Goal: Entertainment & Leisure: Consume media (video, audio)

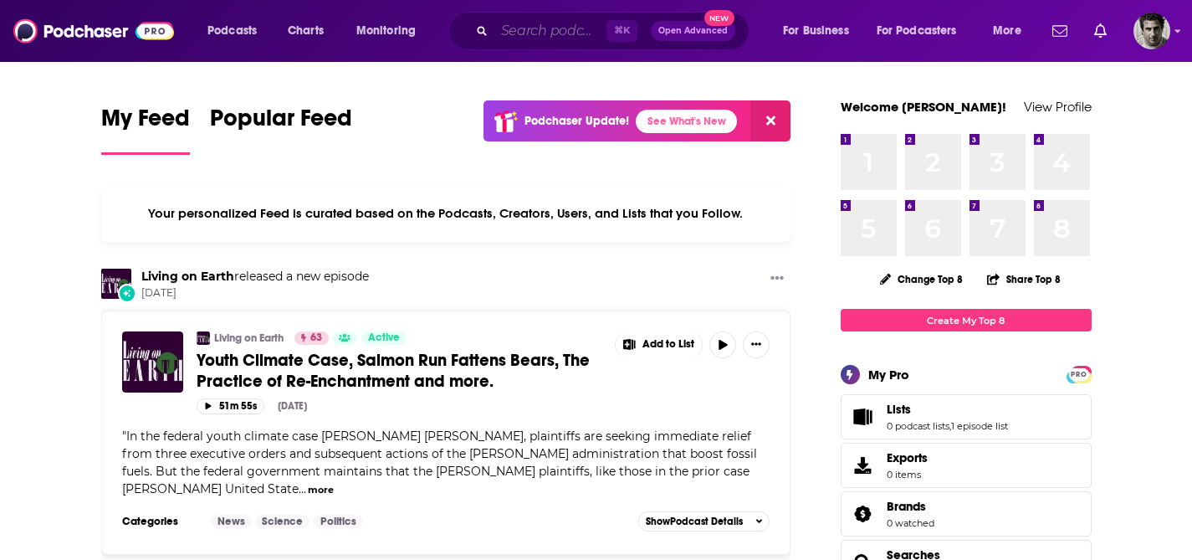
click at [526, 24] on input "Search podcasts, credits, & more..." at bounding box center [550, 31] width 112 height 27
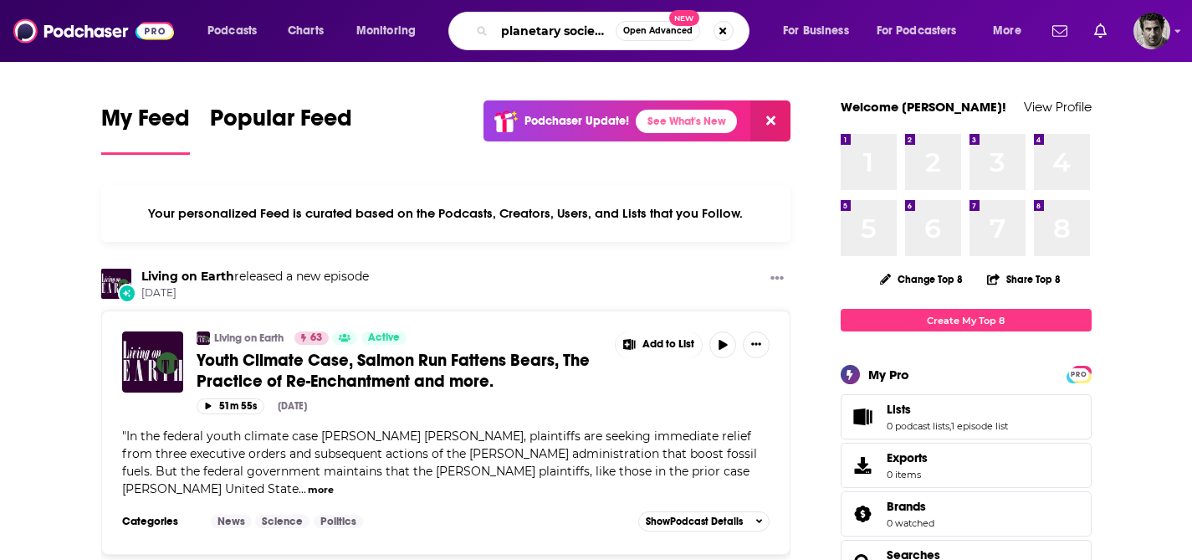
type input "planetary society"
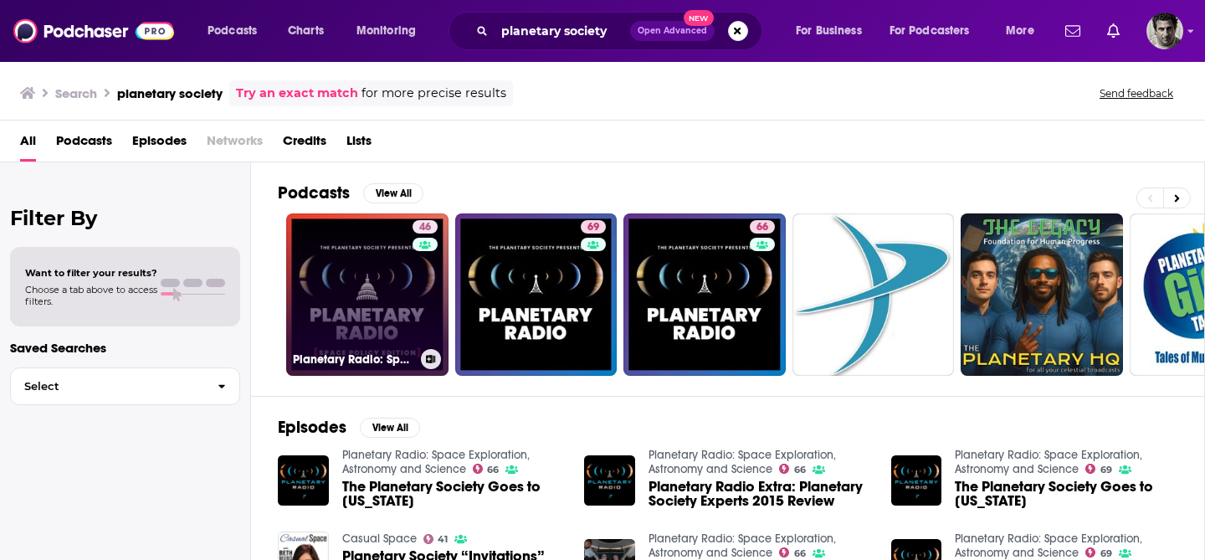
click at [385, 297] on link "46 Planetary Radio: Space Policy Edition" at bounding box center [367, 294] width 162 height 162
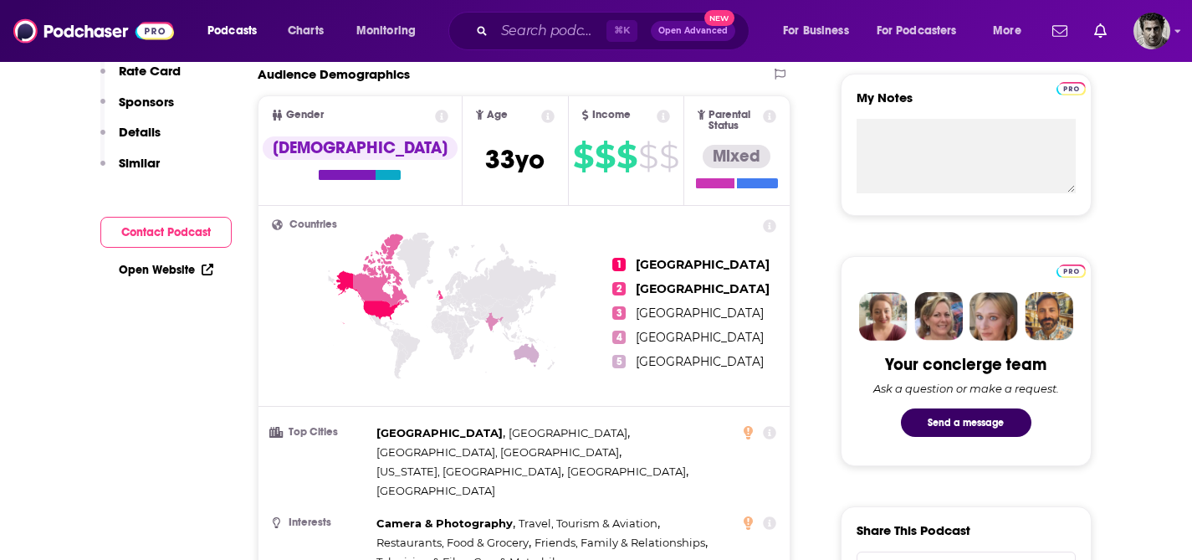
scroll to position [136, 0]
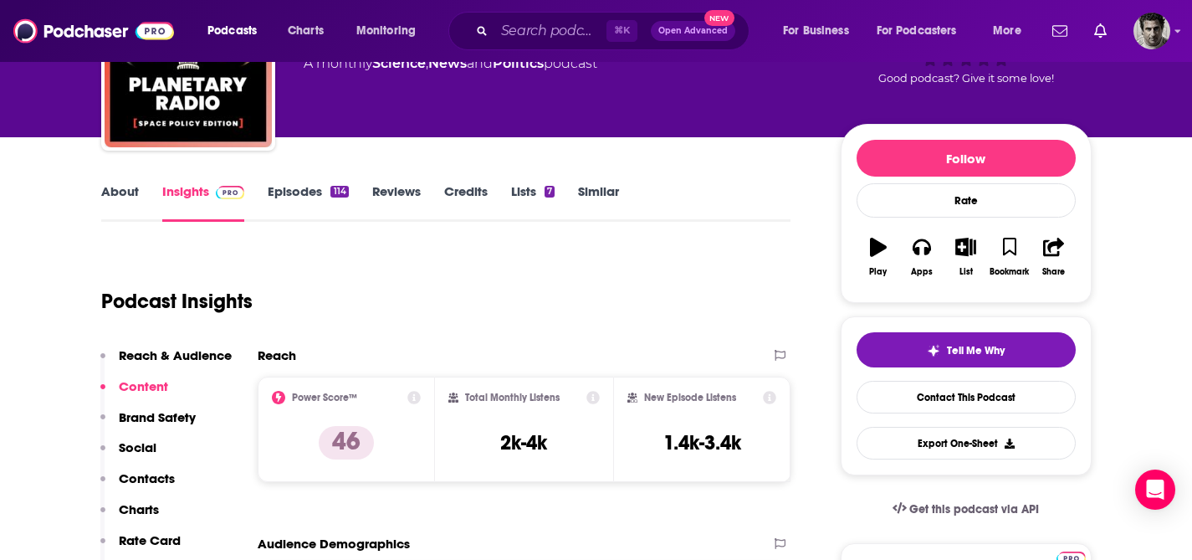
click at [697, 308] on div "Podcast Insights" at bounding box center [439, 291] width 677 height 85
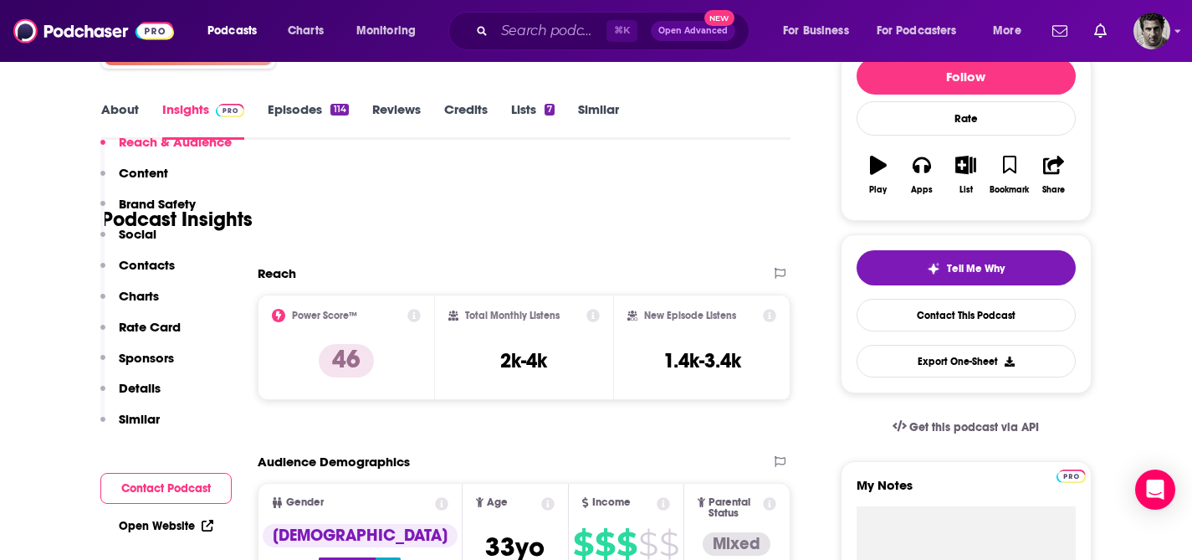
scroll to position [0, 0]
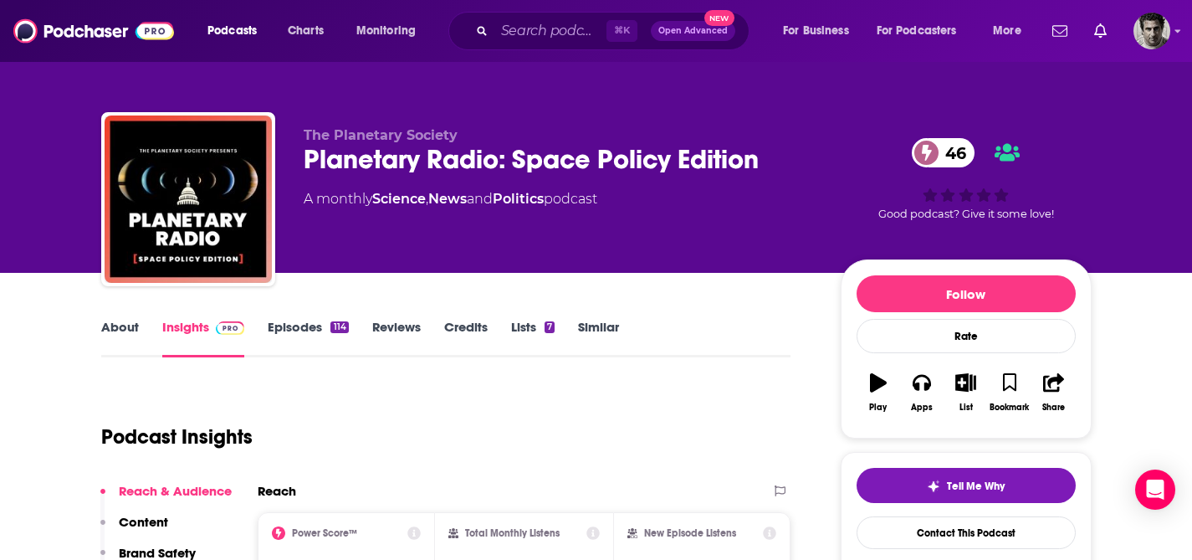
click at [306, 327] on link "Episodes 114" at bounding box center [308, 338] width 80 height 38
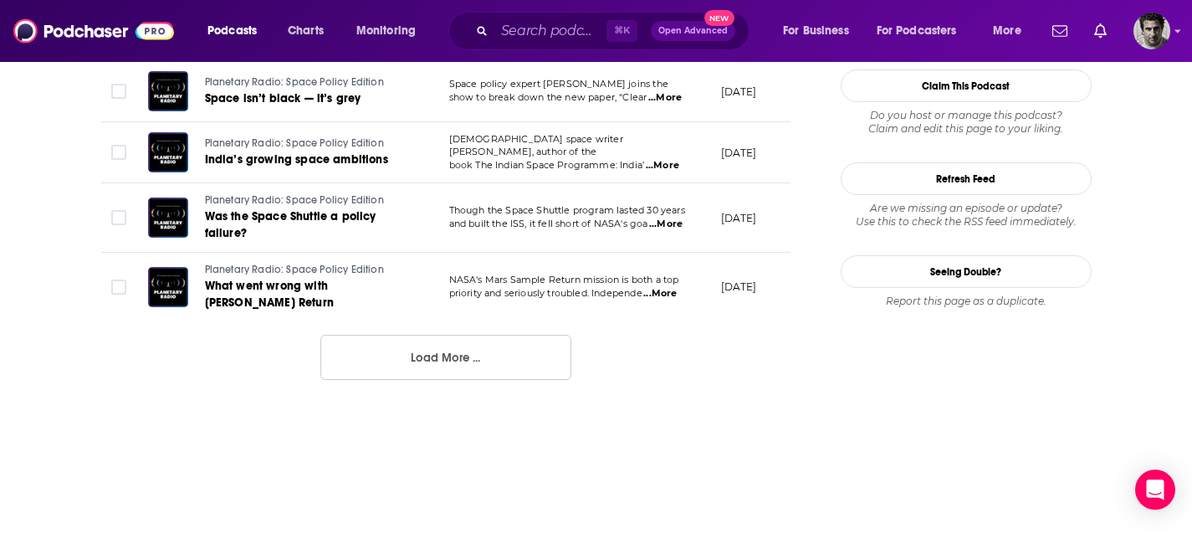
scroll to position [1795, 0]
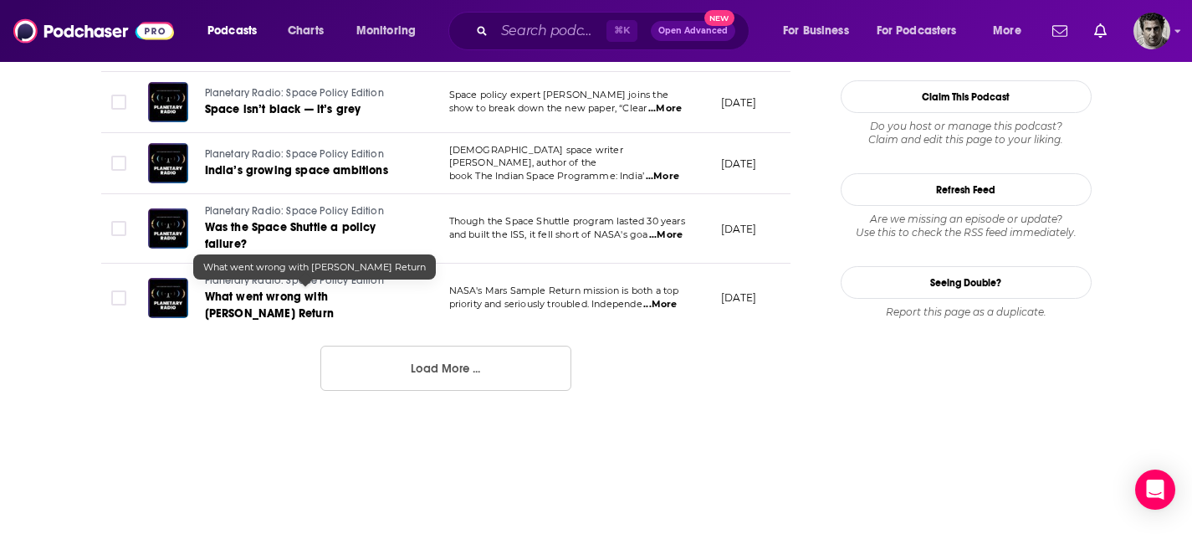
click at [224, 296] on span "What went wrong with [PERSON_NAME] Return" at bounding box center [269, 305] width 129 height 31
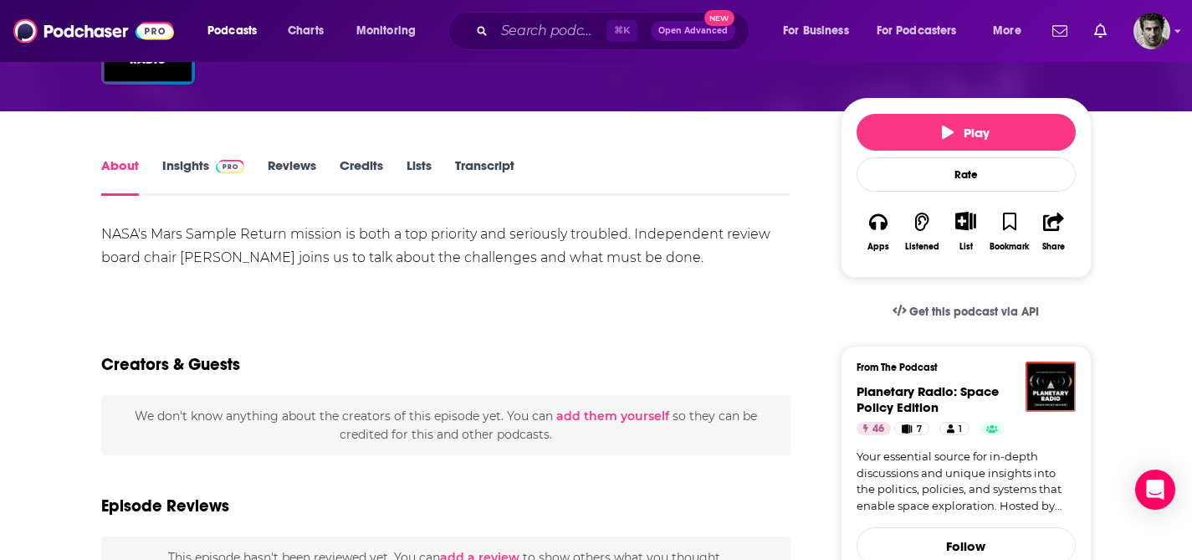
scroll to position [154, 0]
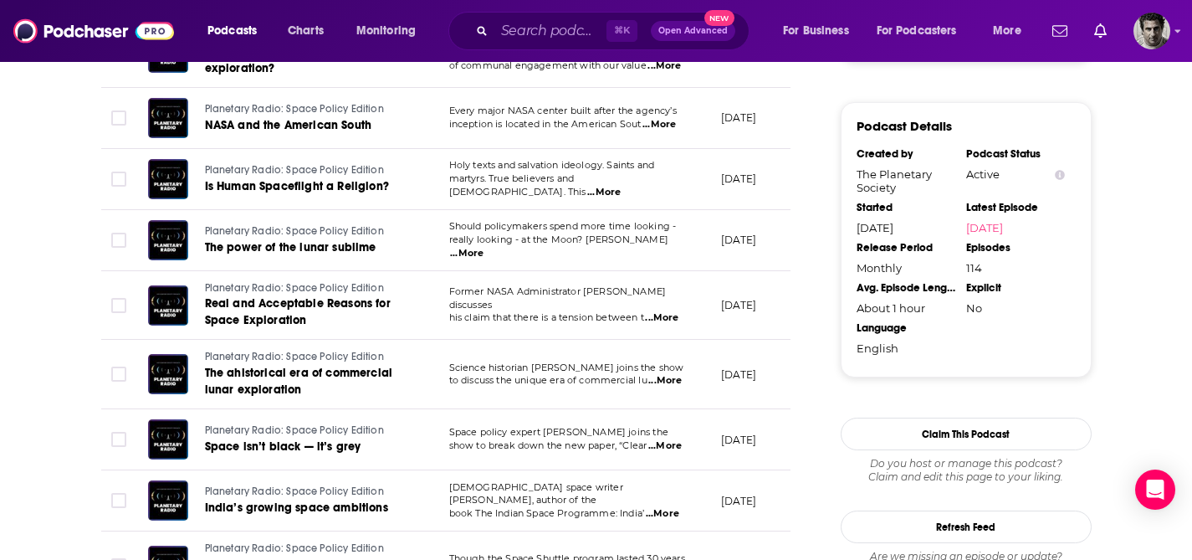
scroll to position [1673, 0]
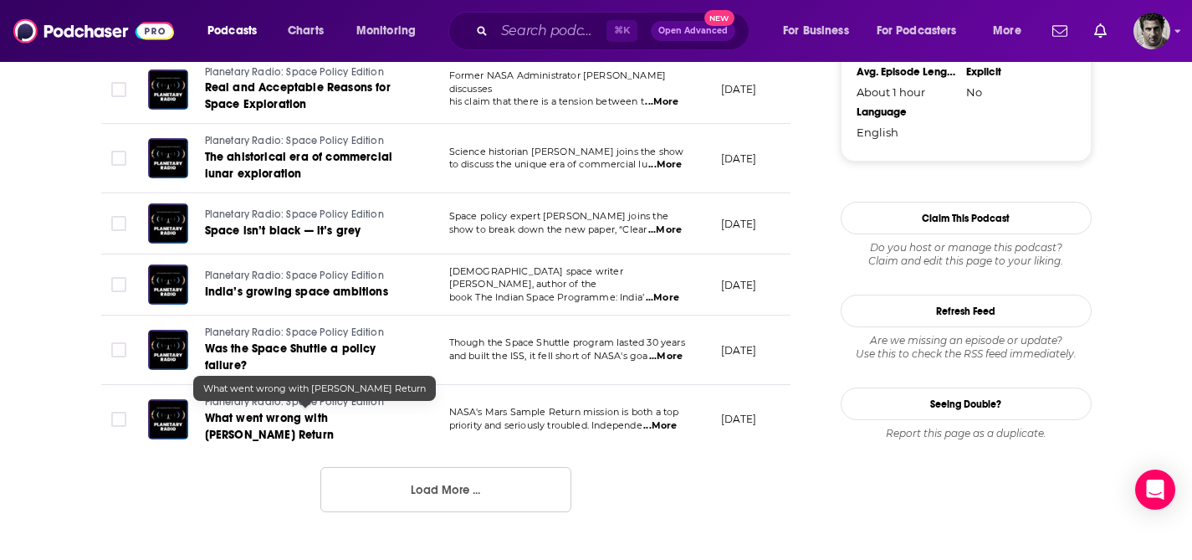
click at [270, 413] on span "What went wrong with [PERSON_NAME] Return" at bounding box center [269, 426] width 129 height 31
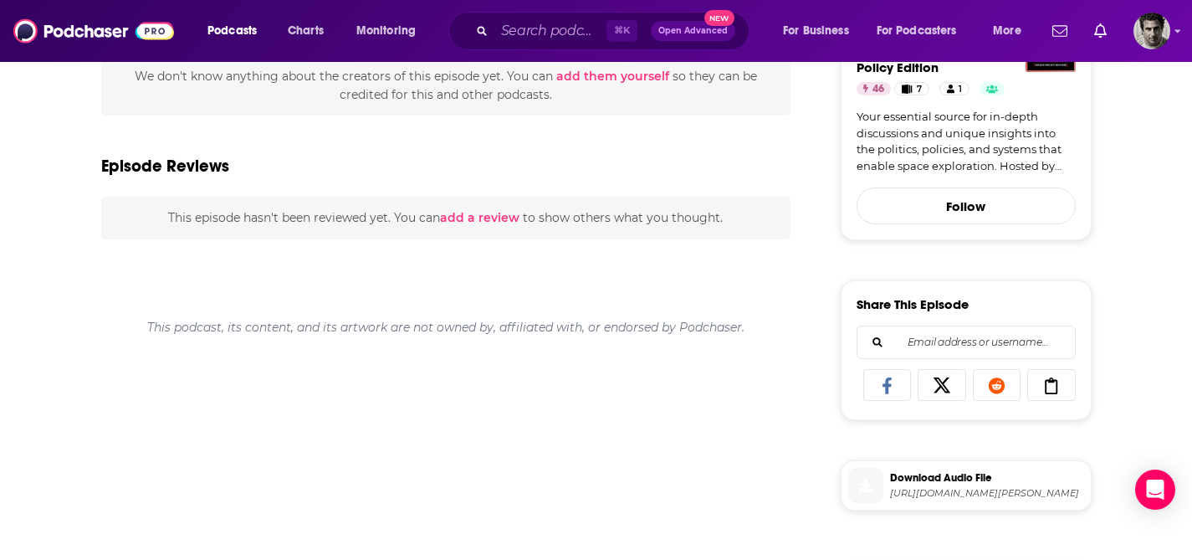
scroll to position [144, 0]
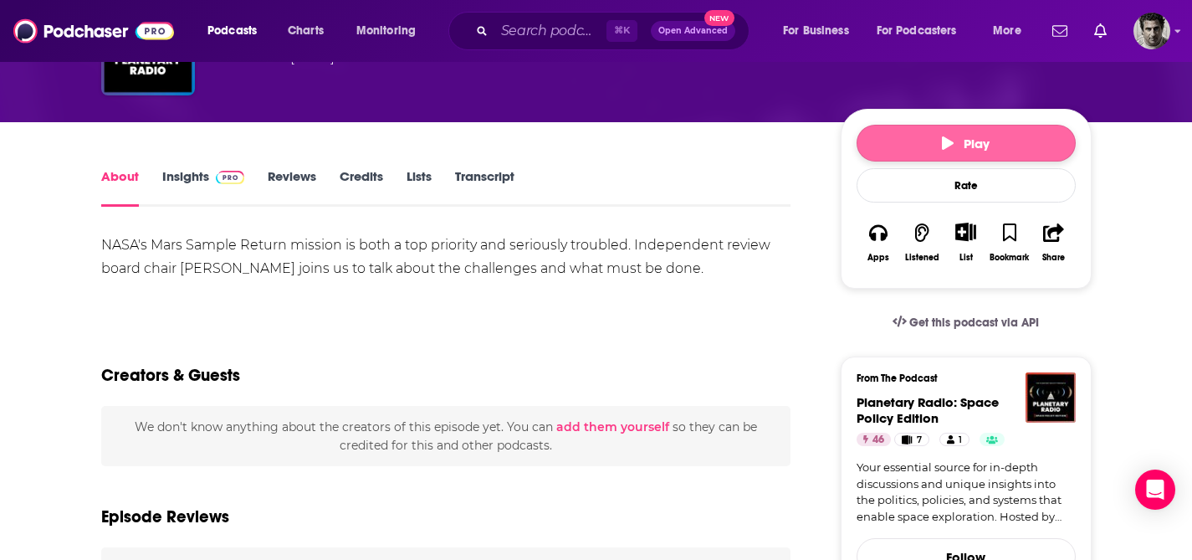
click at [971, 149] on span "Play" at bounding box center [966, 144] width 48 height 16
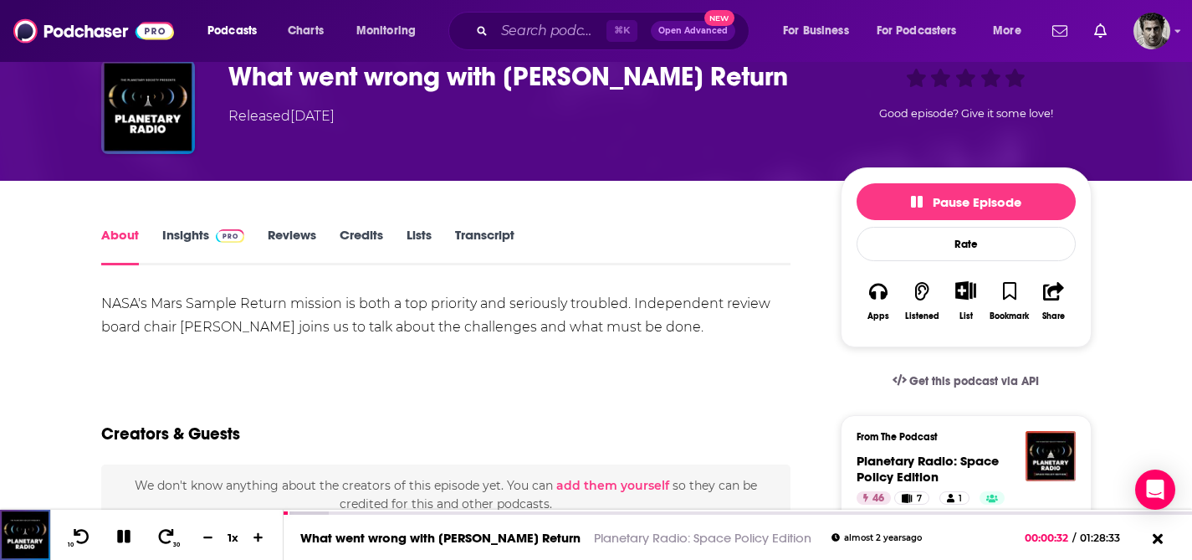
scroll to position [0, 0]
